Goal: Task Accomplishment & Management: Manage account settings

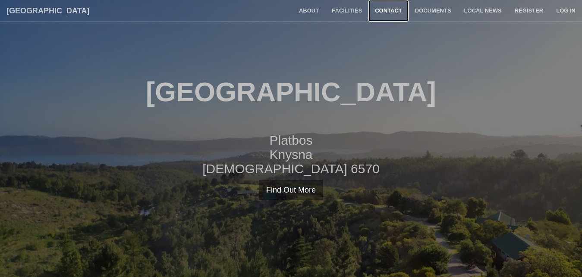
click at [386, 11] on link "Contact" at bounding box center [388, 11] width 40 height 22
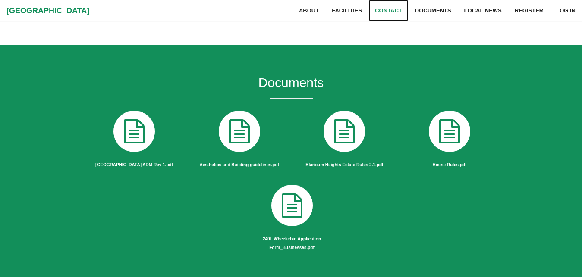
scroll to position [728, 0]
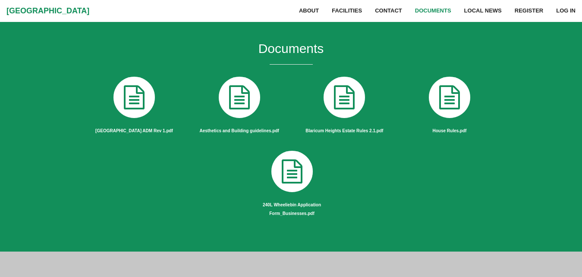
click at [134, 103] on icon at bounding box center [134, 97] width 48 height 48
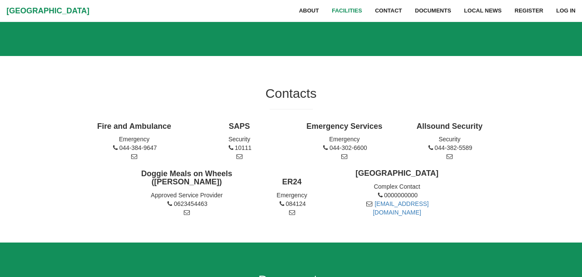
scroll to position [465, 0]
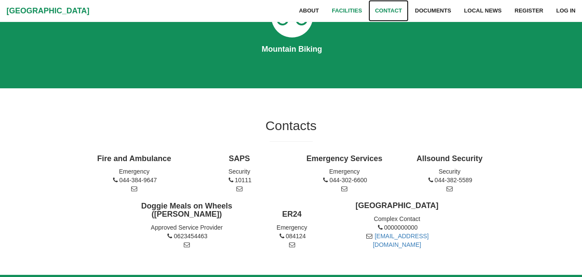
click at [389, 9] on link "Contact" at bounding box center [388, 11] width 40 height 22
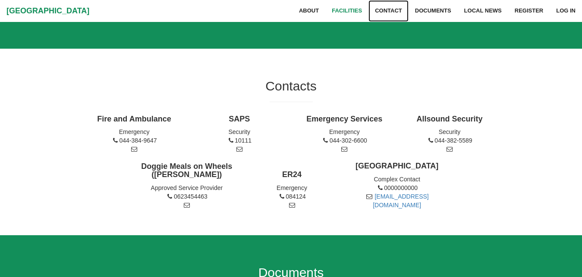
scroll to position [592, 0]
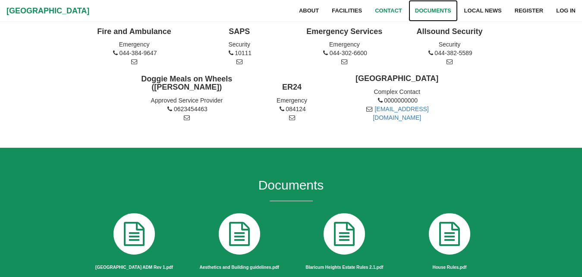
click at [435, 8] on link "Documents" at bounding box center [432, 11] width 49 height 22
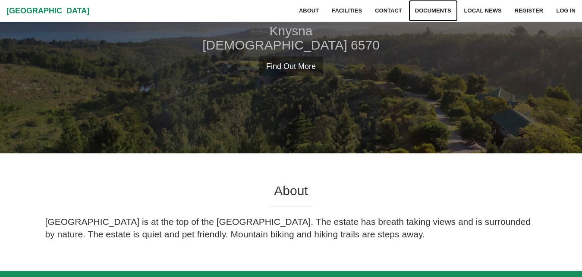
scroll to position [0, 0]
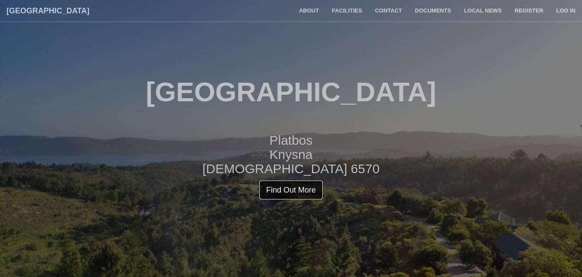
click at [300, 189] on link "Find Out More" at bounding box center [291, 190] width 64 height 20
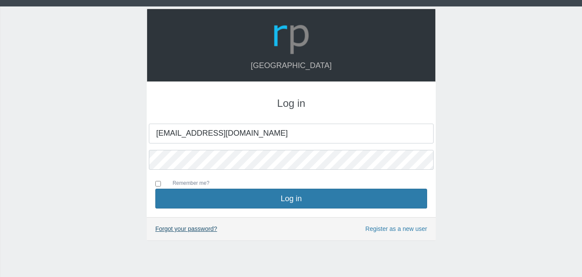
type input "[EMAIL_ADDRESS][DOMAIN_NAME]"
click at [193, 229] on link "Forgot your password?" at bounding box center [186, 229] width 62 height 7
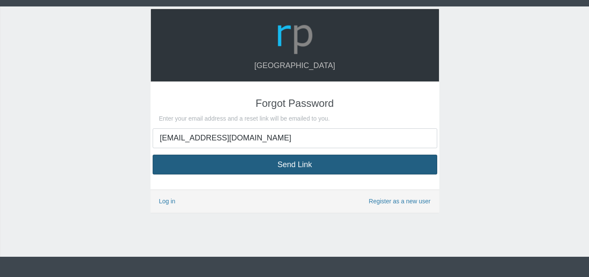
type input "[EMAIL_ADDRESS][DOMAIN_NAME]"
click at [291, 163] on button "Send Link" at bounding box center [295, 165] width 285 height 20
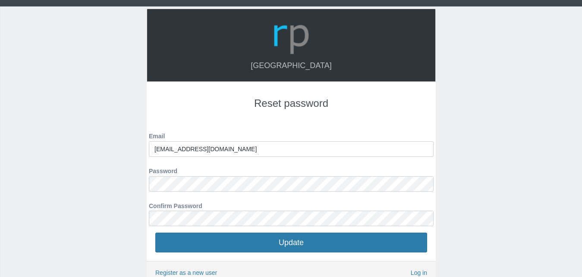
type input "[EMAIL_ADDRESS][DOMAIN_NAME]"
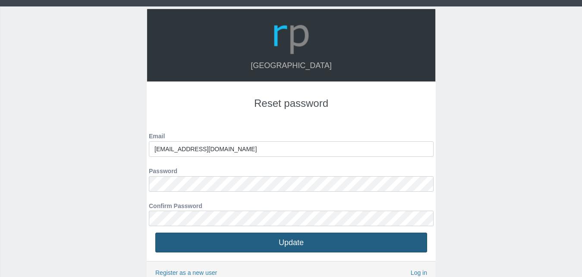
click at [292, 241] on button "Update" at bounding box center [291, 243] width 272 height 20
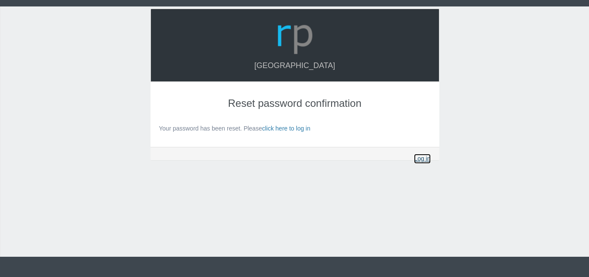
click at [425, 160] on link "Log in" at bounding box center [422, 159] width 16 height 10
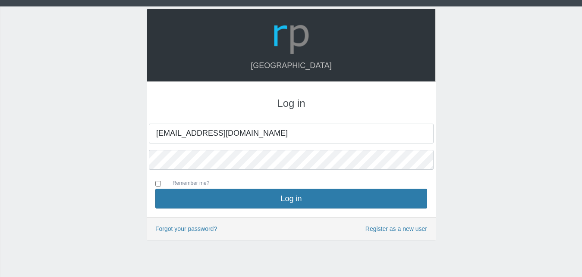
type input "[EMAIL_ADDRESS][DOMAIN_NAME]"
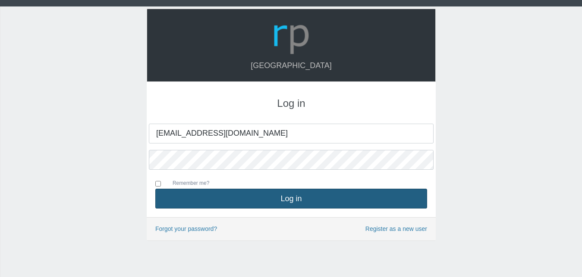
click at [295, 198] on button "Log in" at bounding box center [291, 199] width 272 height 20
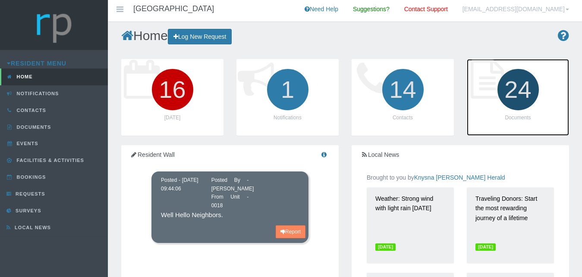
click at [518, 93] on icon "24" at bounding box center [518, 90] width 48 height 48
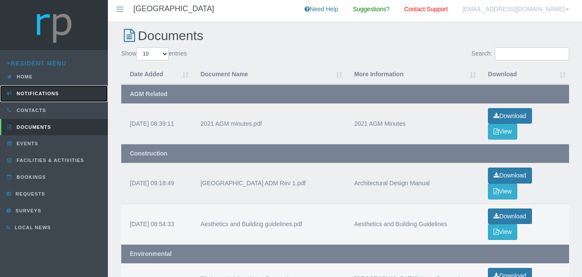
click at [48, 93] on span "Notifications" at bounding box center [37, 93] width 44 height 5
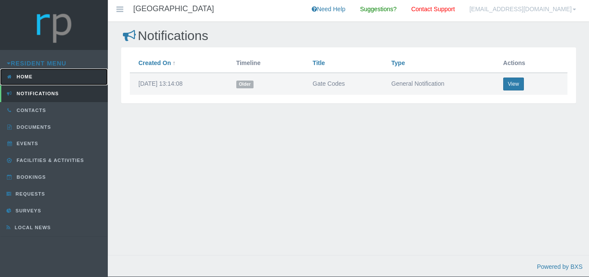
click at [30, 78] on span "Home" at bounding box center [24, 76] width 18 height 5
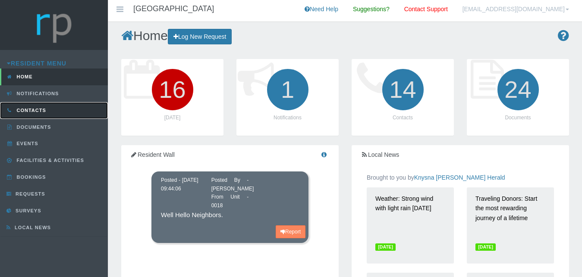
click at [37, 108] on span "Contacts" at bounding box center [30, 110] width 31 height 5
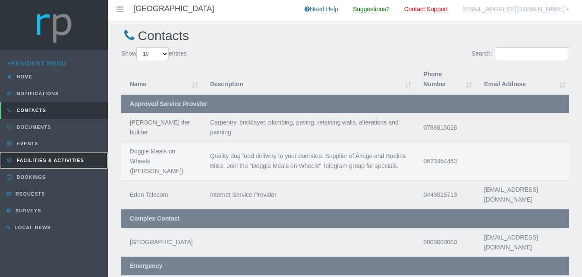
click at [44, 160] on span "Facilities & Activities" at bounding box center [49, 160] width 69 height 5
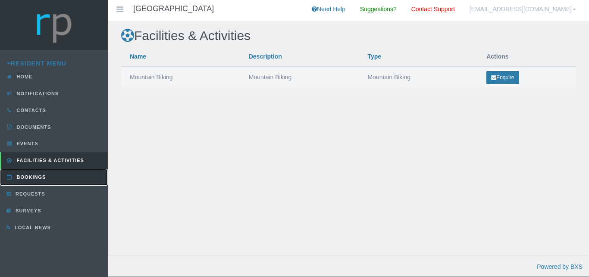
click at [34, 178] on span "Bookings" at bounding box center [30, 177] width 31 height 5
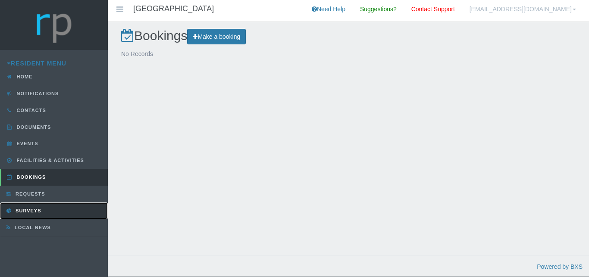
click at [27, 209] on span "Surveys" at bounding box center [27, 210] width 28 height 5
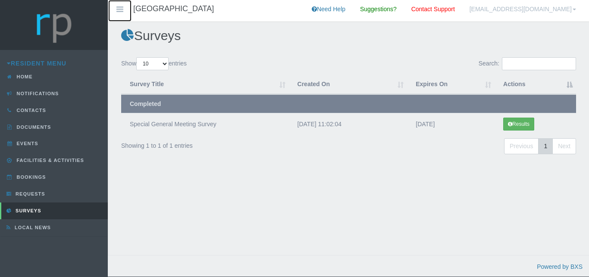
click at [120, 10] on icon at bounding box center [120, 9] width 10 height 6
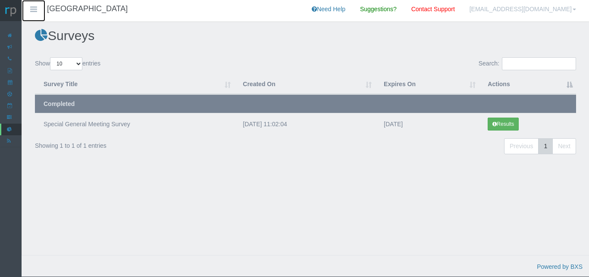
click at [33, 9] on icon at bounding box center [33, 9] width 10 height 6
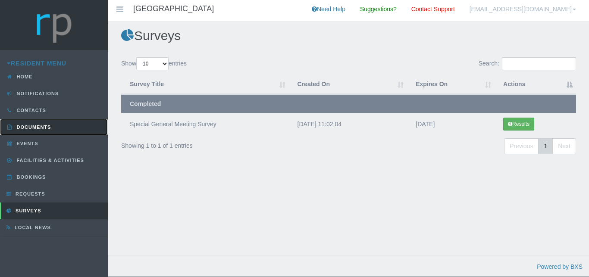
click at [29, 125] on span "Documents" at bounding box center [33, 127] width 37 height 5
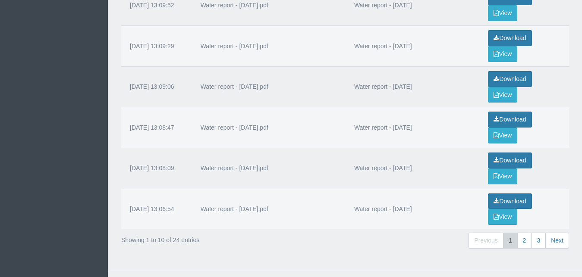
scroll to position [334, 0]
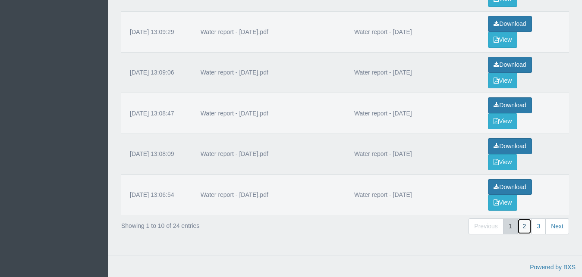
click at [522, 228] on link "2" at bounding box center [524, 227] width 15 height 16
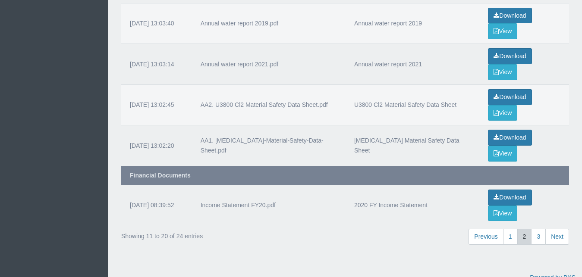
scroll to position [315, 0]
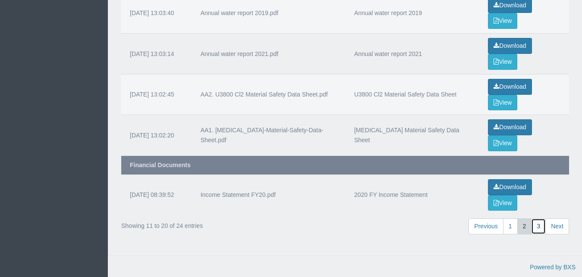
click at [539, 227] on link "3" at bounding box center [538, 227] width 15 height 16
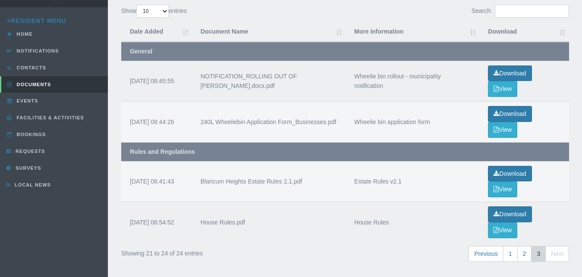
scroll to position [0, 0]
